Goal: Information Seeking & Learning: Learn about a topic

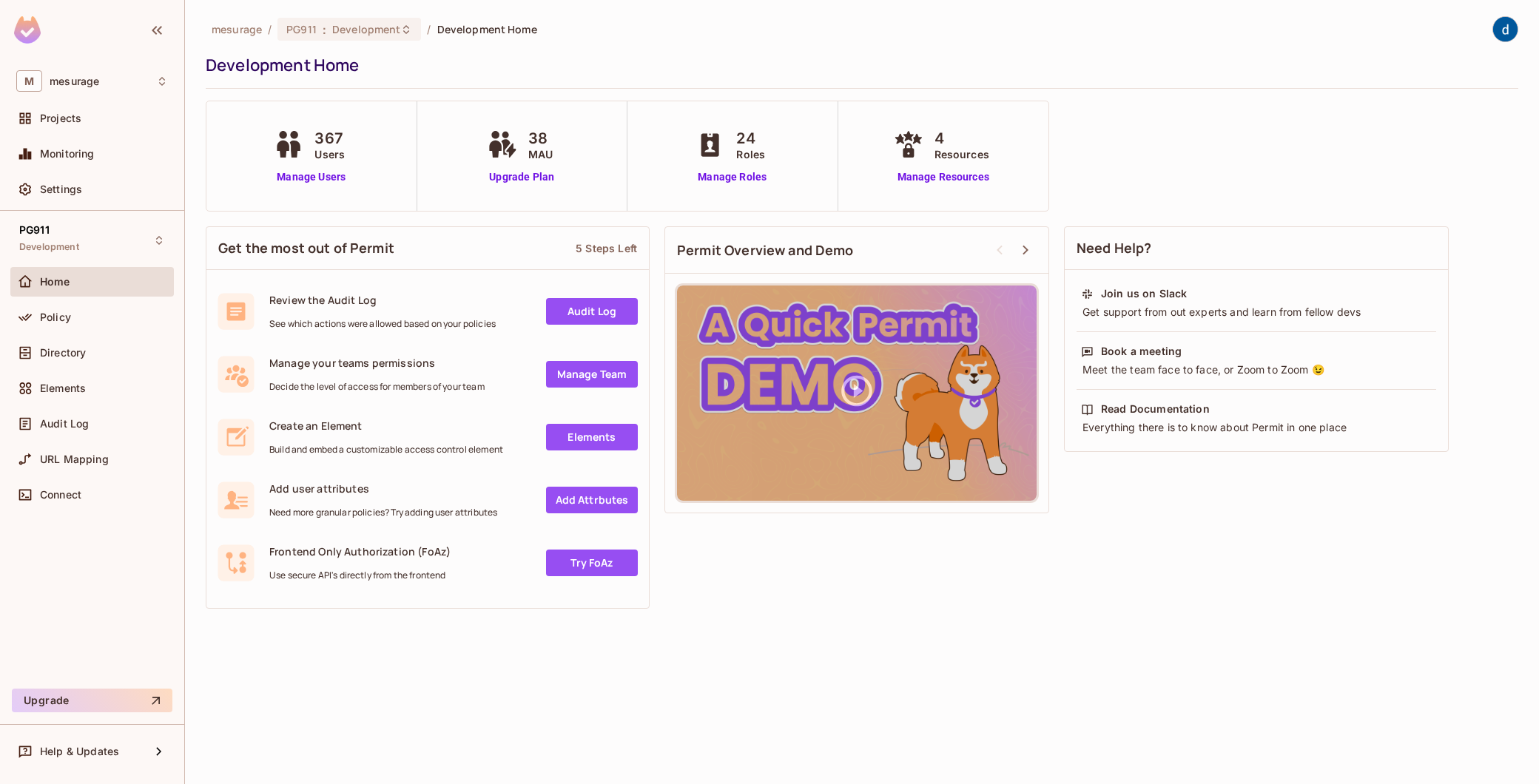
click at [39, 33] on img at bounding box center [27, 30] width 27 height 27
click at [31, 34] on img at bounding box center [27, 30] width 27 height 27
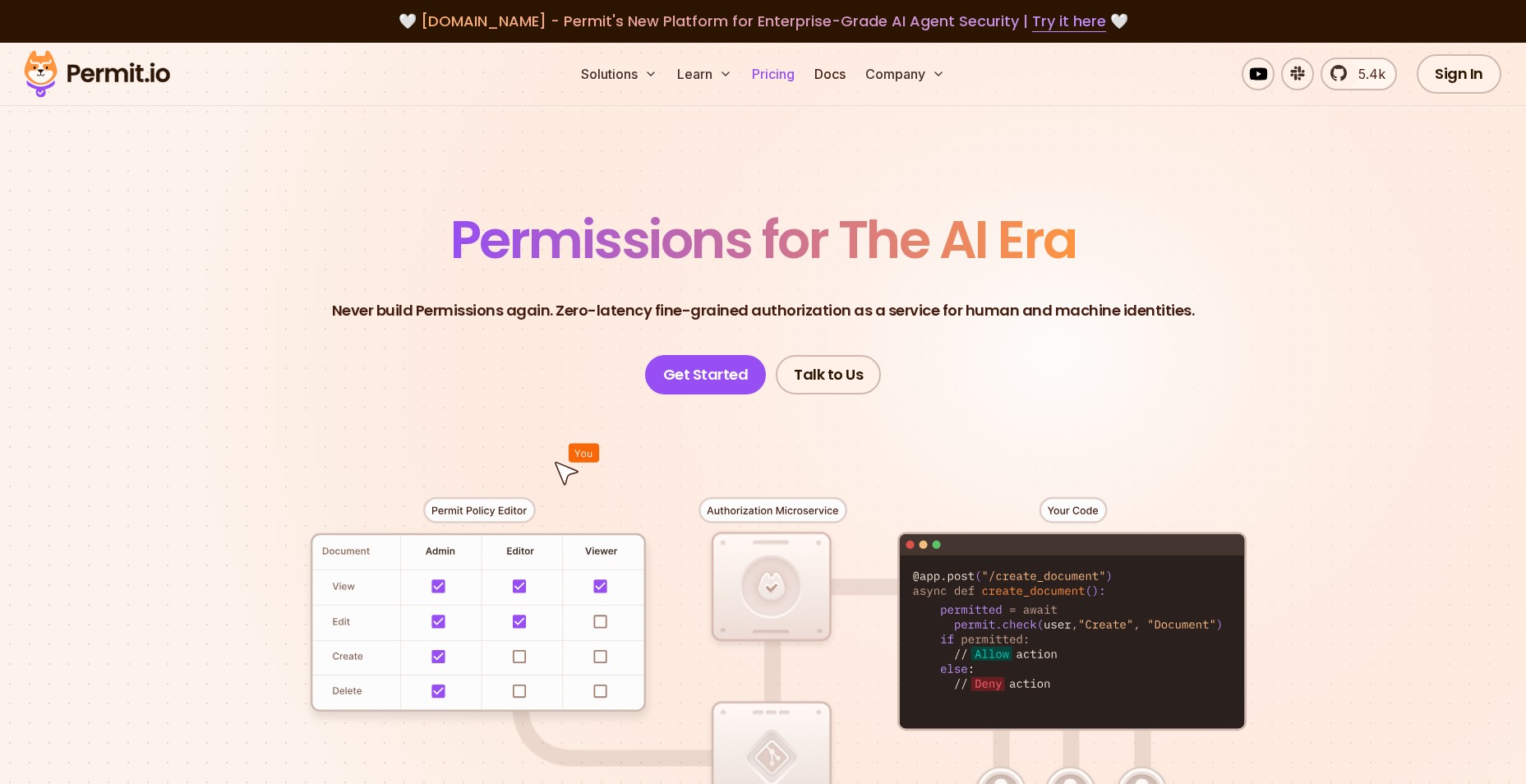
click at [779, 72] on link "Pricing" at bounding box center [773, 74] width 56 height 33
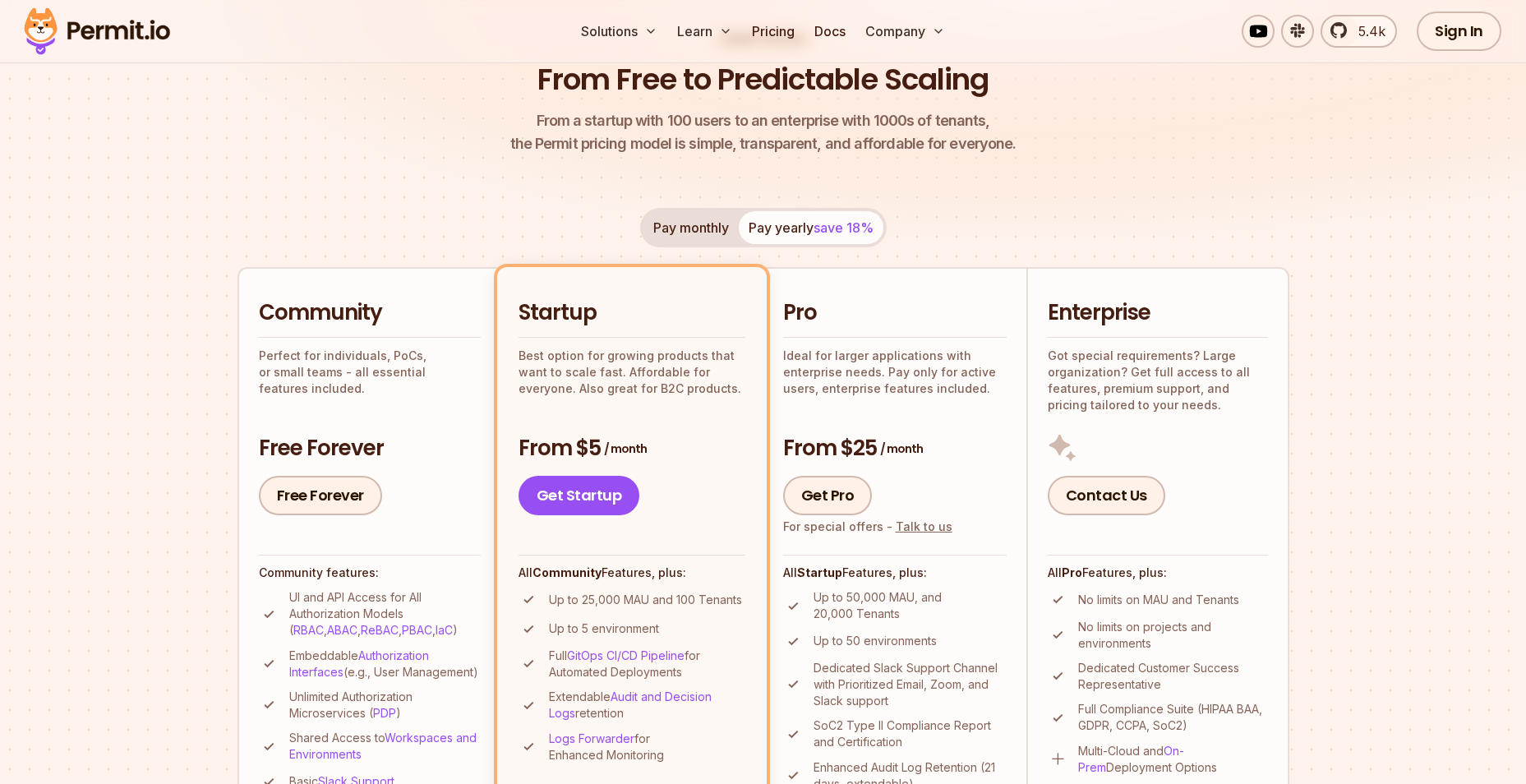
scroll to position [164, 0]
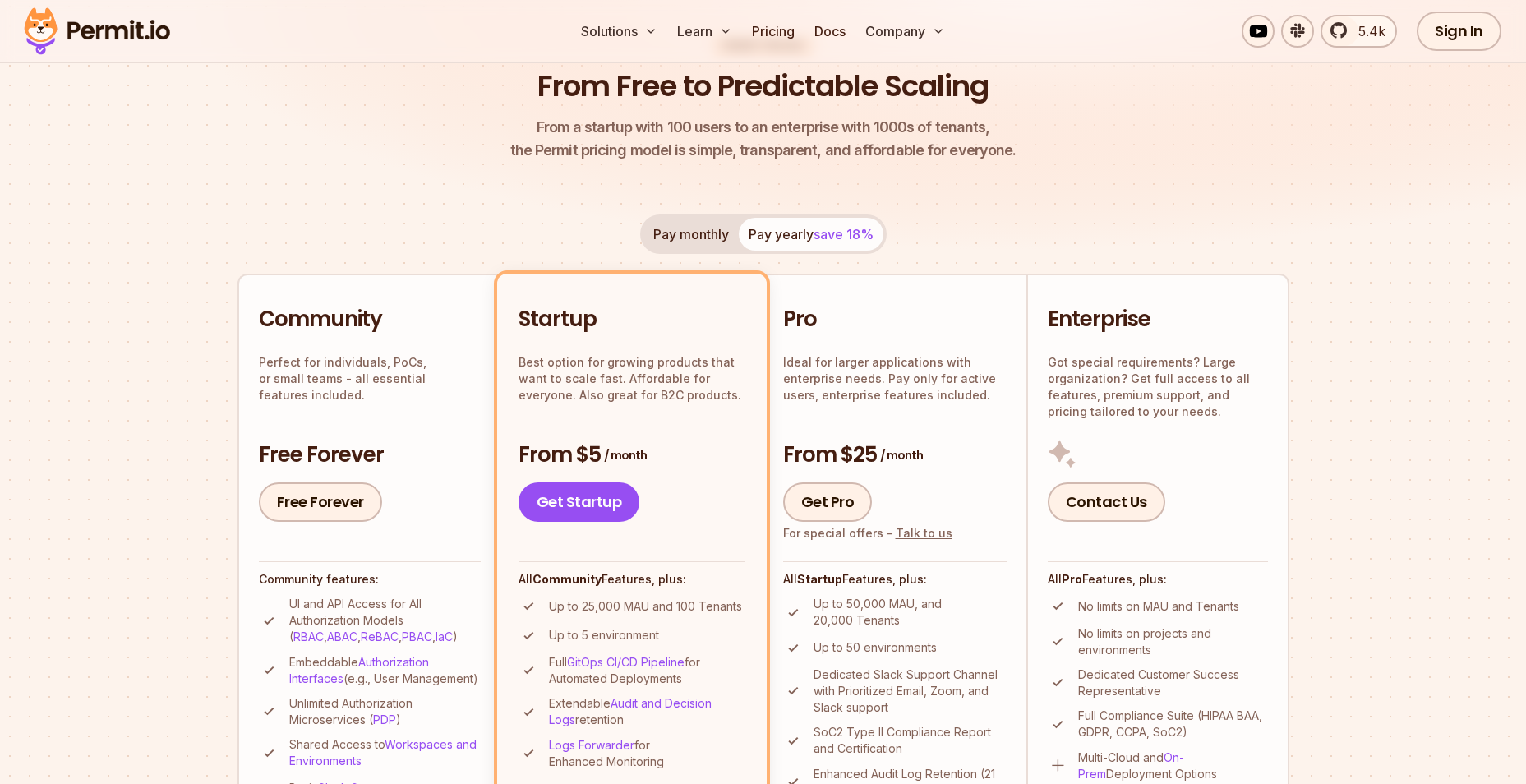
click at [1112, 369] on p "Got special requirements? Large organization? Get full access to all features, …" at bounding box center [1158, 386] width 220 height 65
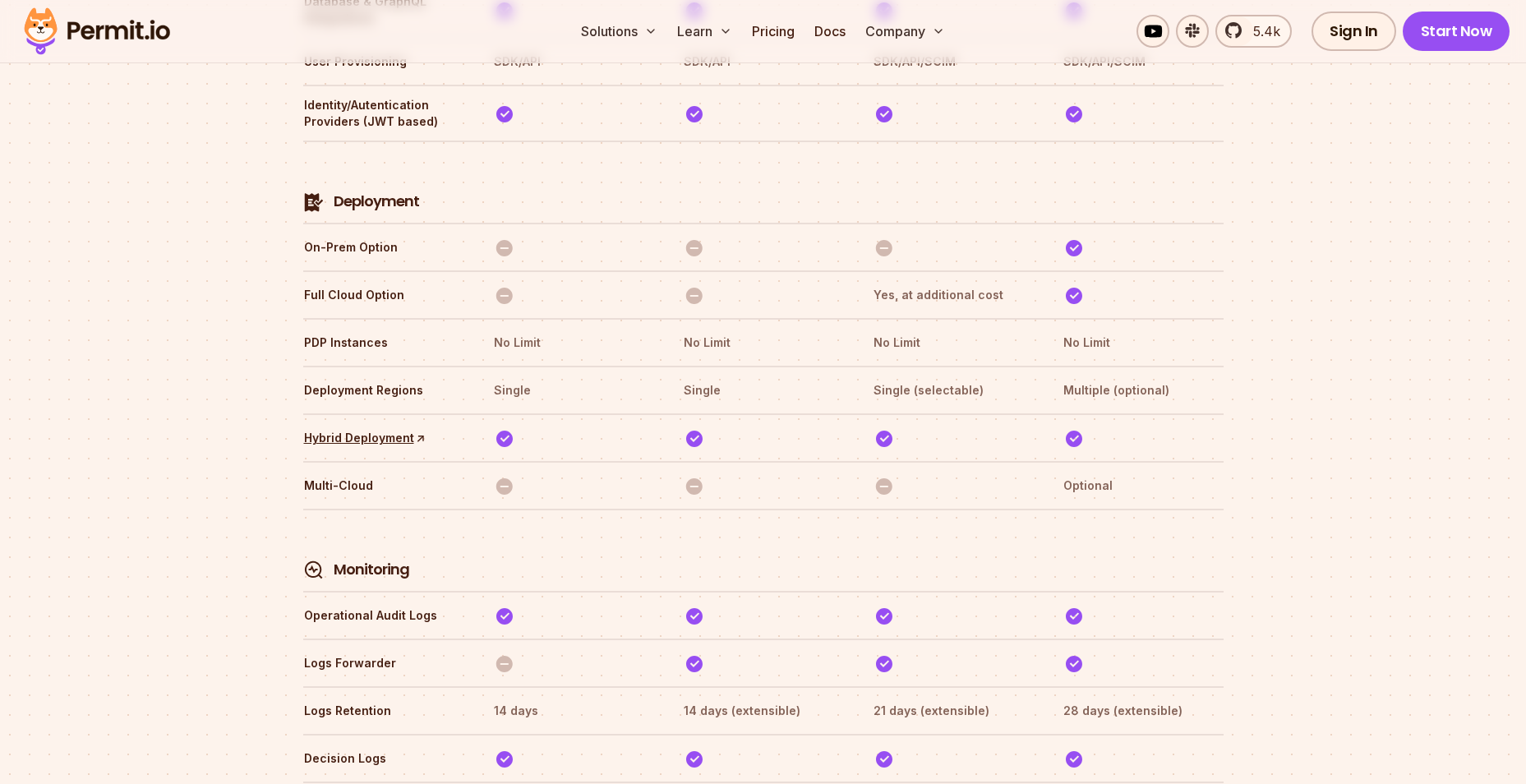
scroll to position [3800, 0]
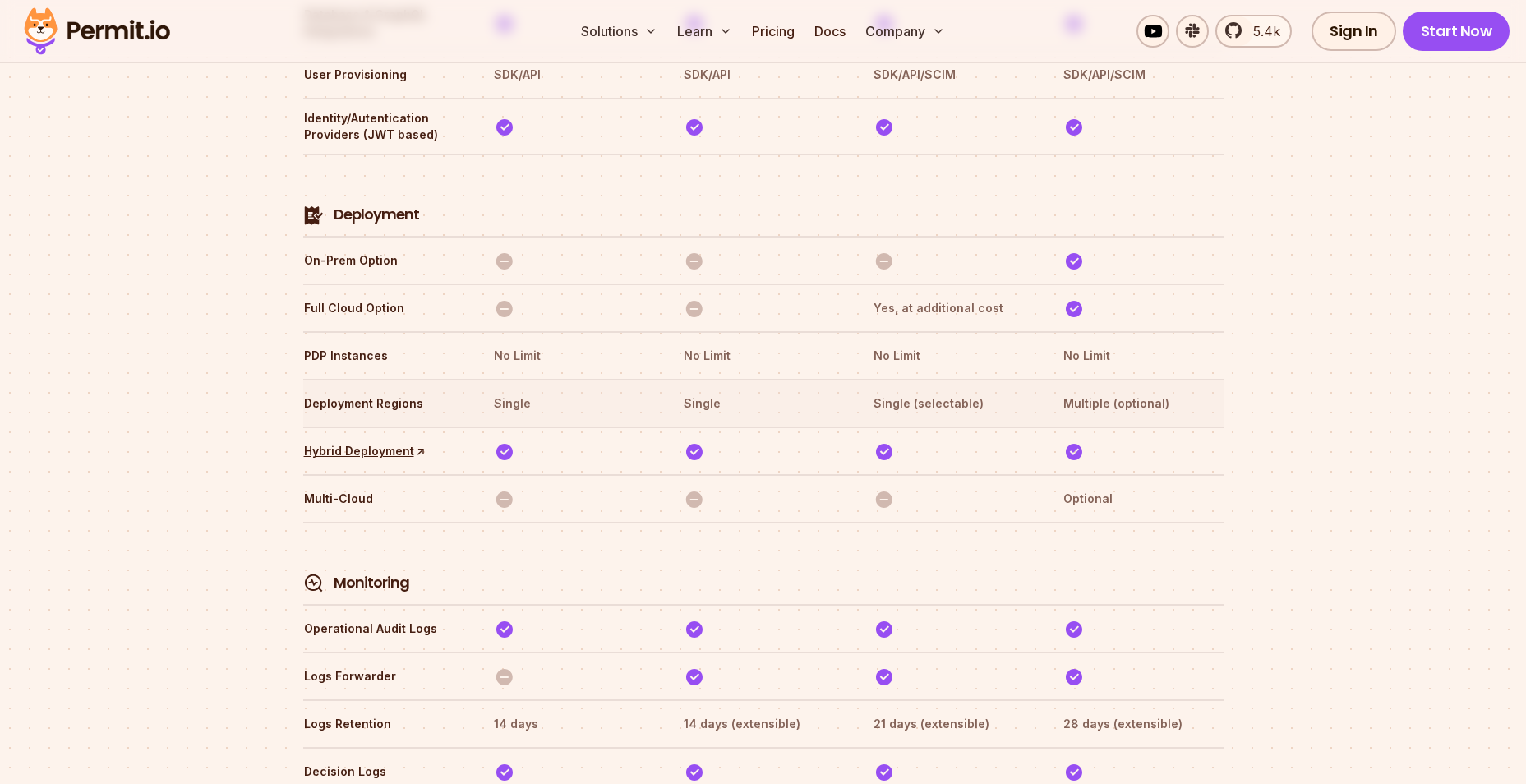
click at [1073, 390] on th "Multiple (optional)" at bounding box center [1143, 403] width 161 height 26
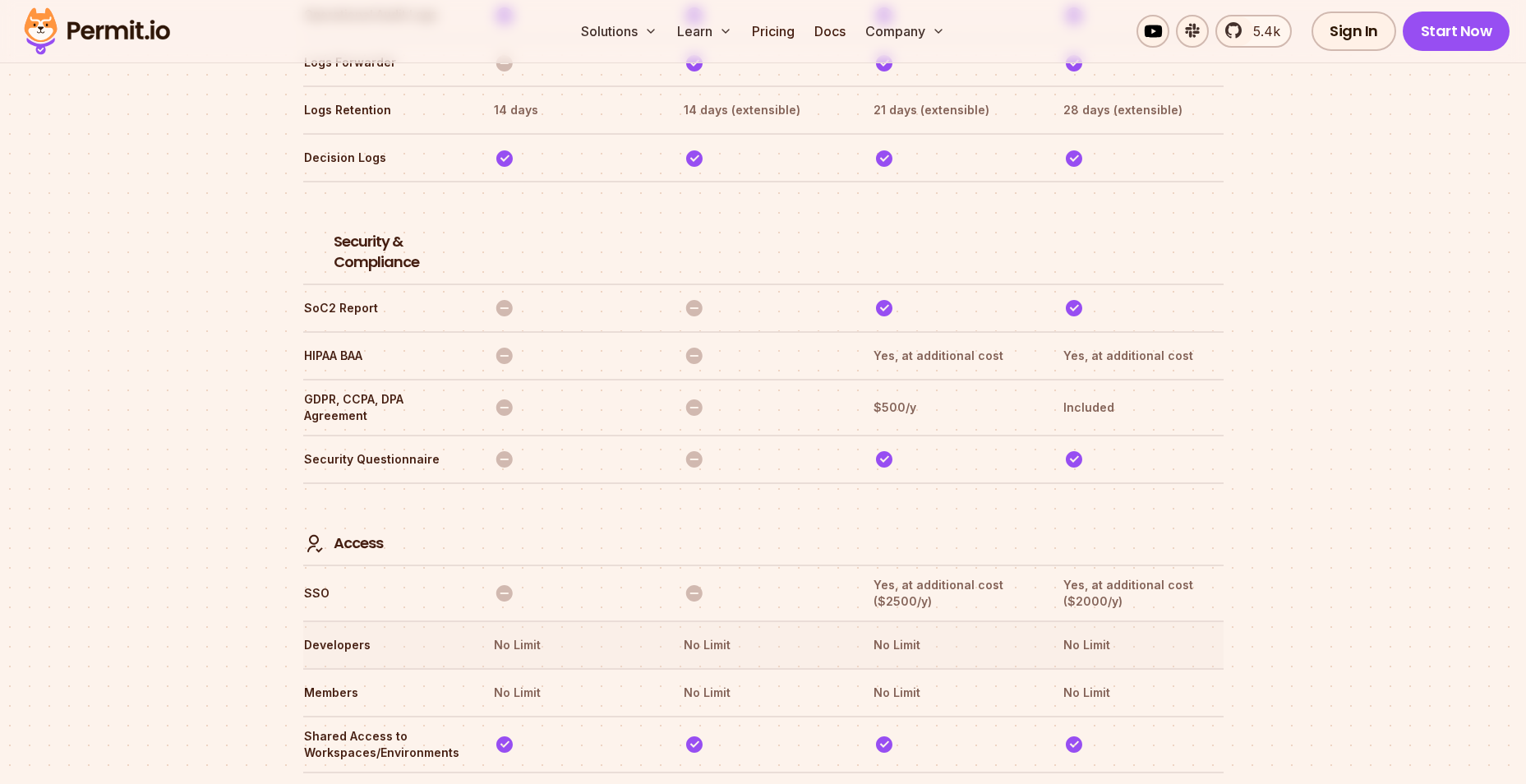
scroll to position [4375, 0]
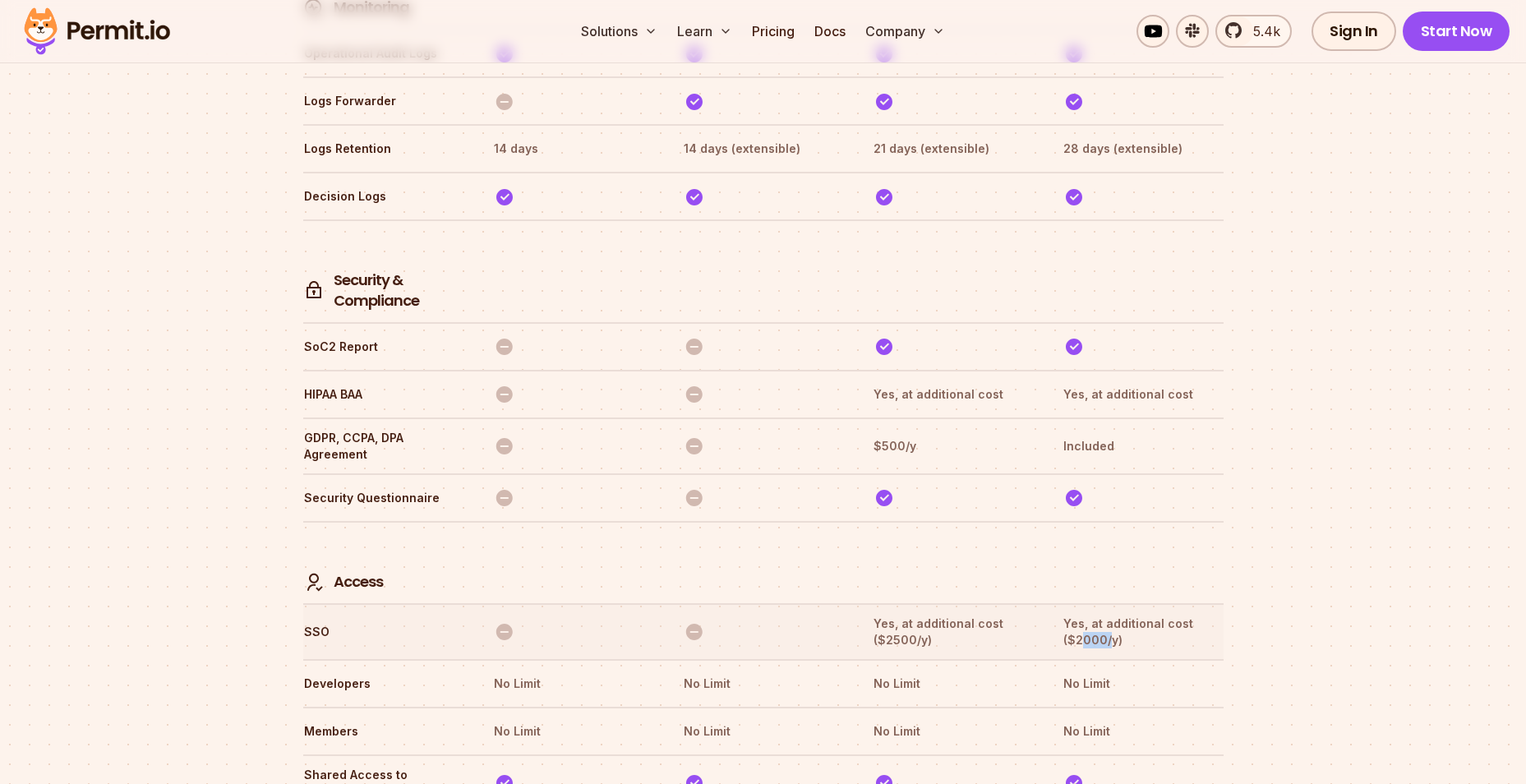
drag, startPoint x: 1082, startPoint y: 563, endPoint x: 1113, endPoint y: 562, distance: 31.0
click at [1113, 615] on th "Yes, at additional cost ($2000/y)" at bounding box center [1143, 632] width 161 height 35
click at [1114, 615] on th "Yes, at additional cost ($2000/y)" at bounding box center [1143, 632] width 161 height 35
drag, startPoint x: 1118, startPoint y: 560, endPoint x: 1066, endPoint y: 561, distance: 52.0
click at [1066, 615] on th "Yes, at additional cost ($2000/y)" at bounding box center [1143, 632] width 161 height 35
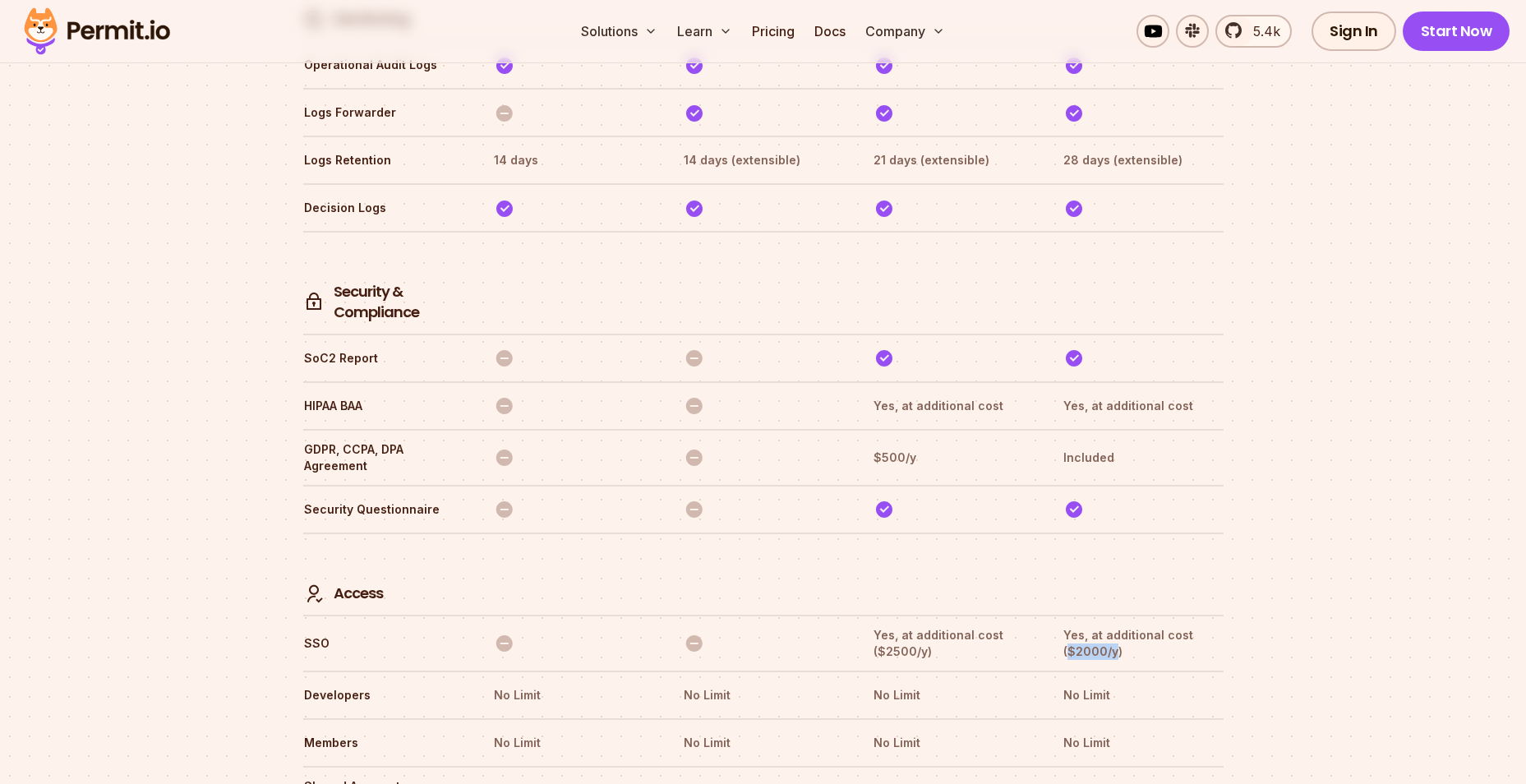
scroll to position [4561, 0]
